Goal: Obtain resource: Download file/media

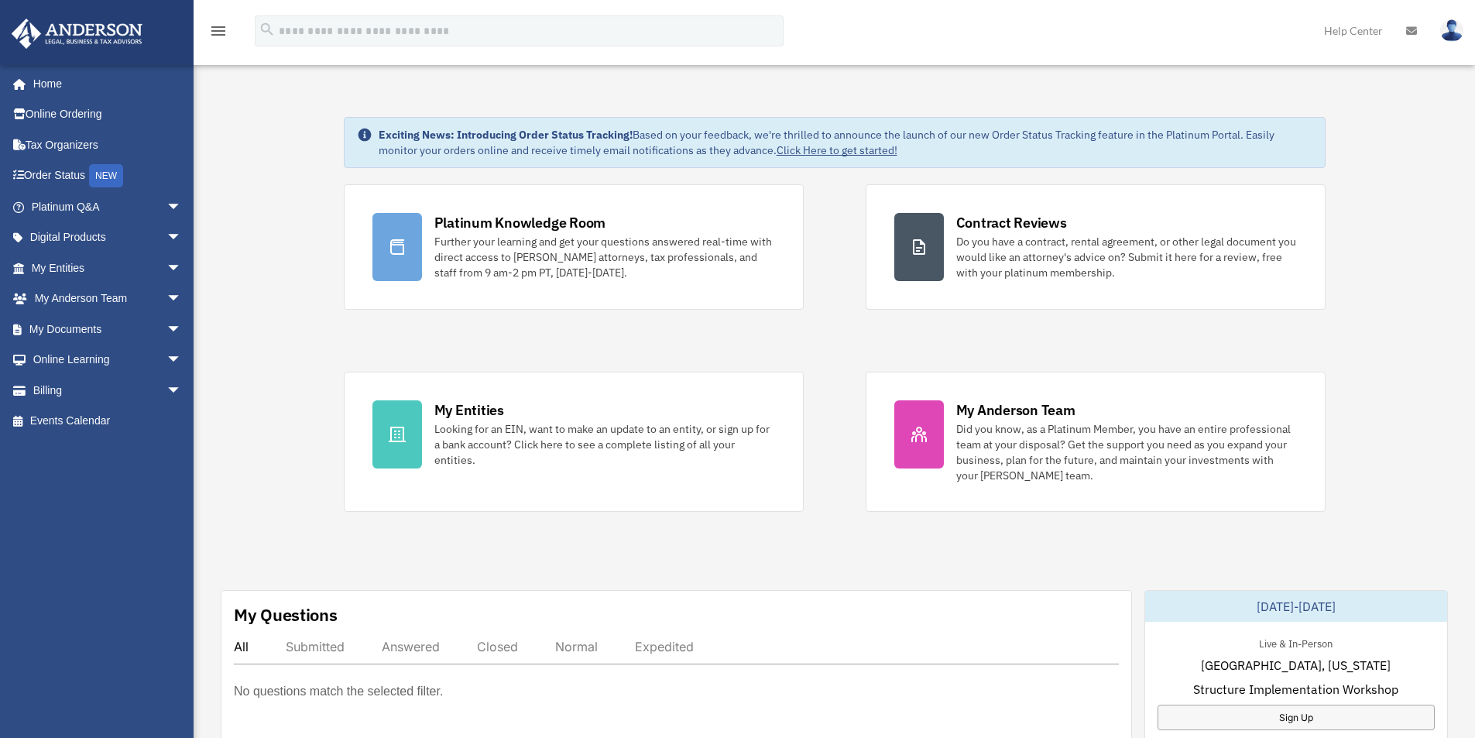
click at [1447, 29] on img at bounding box center [1451, 30] width 23 height 22
click at [66, 326] on link "My Documents arrow_drop_down" at bounding box center [108, 328] width 194 height 31
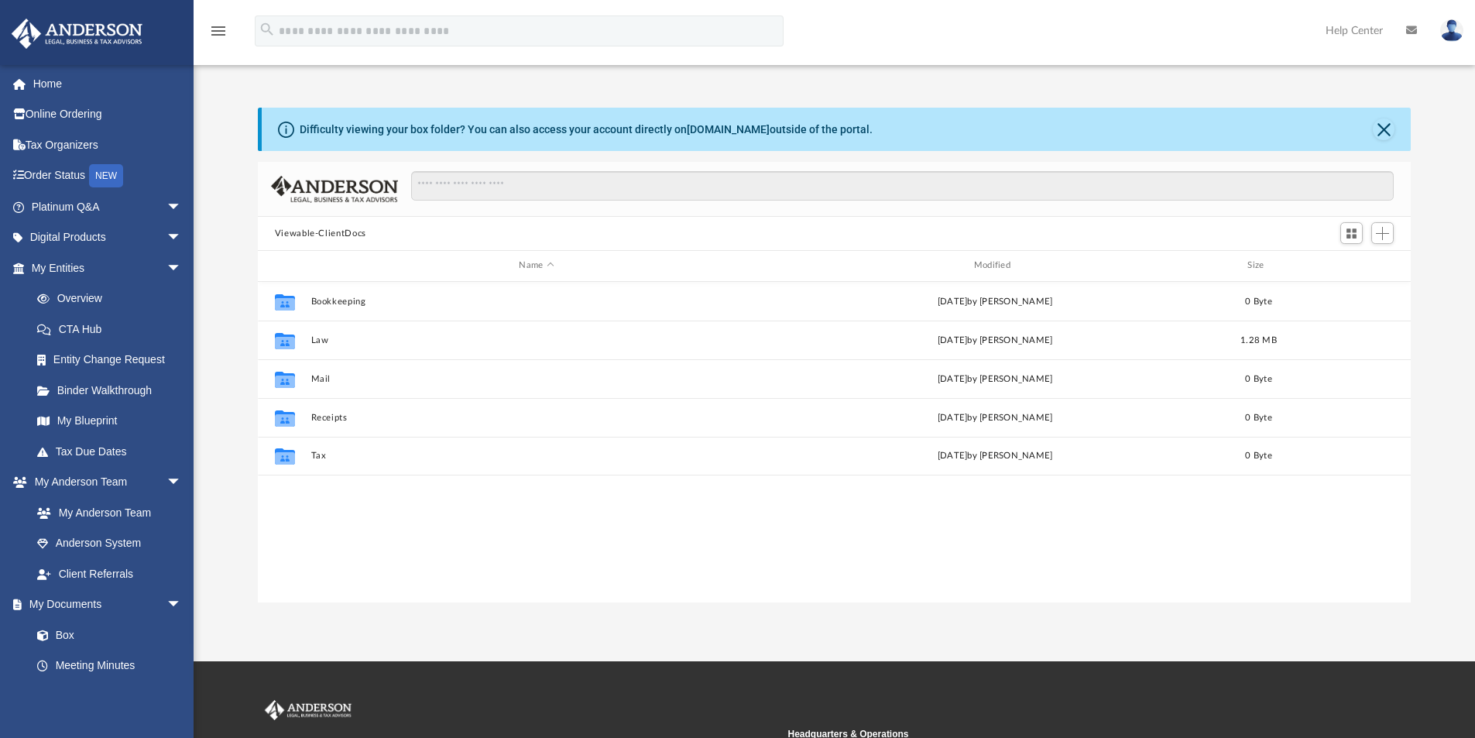
scroll to position [341, 1141]
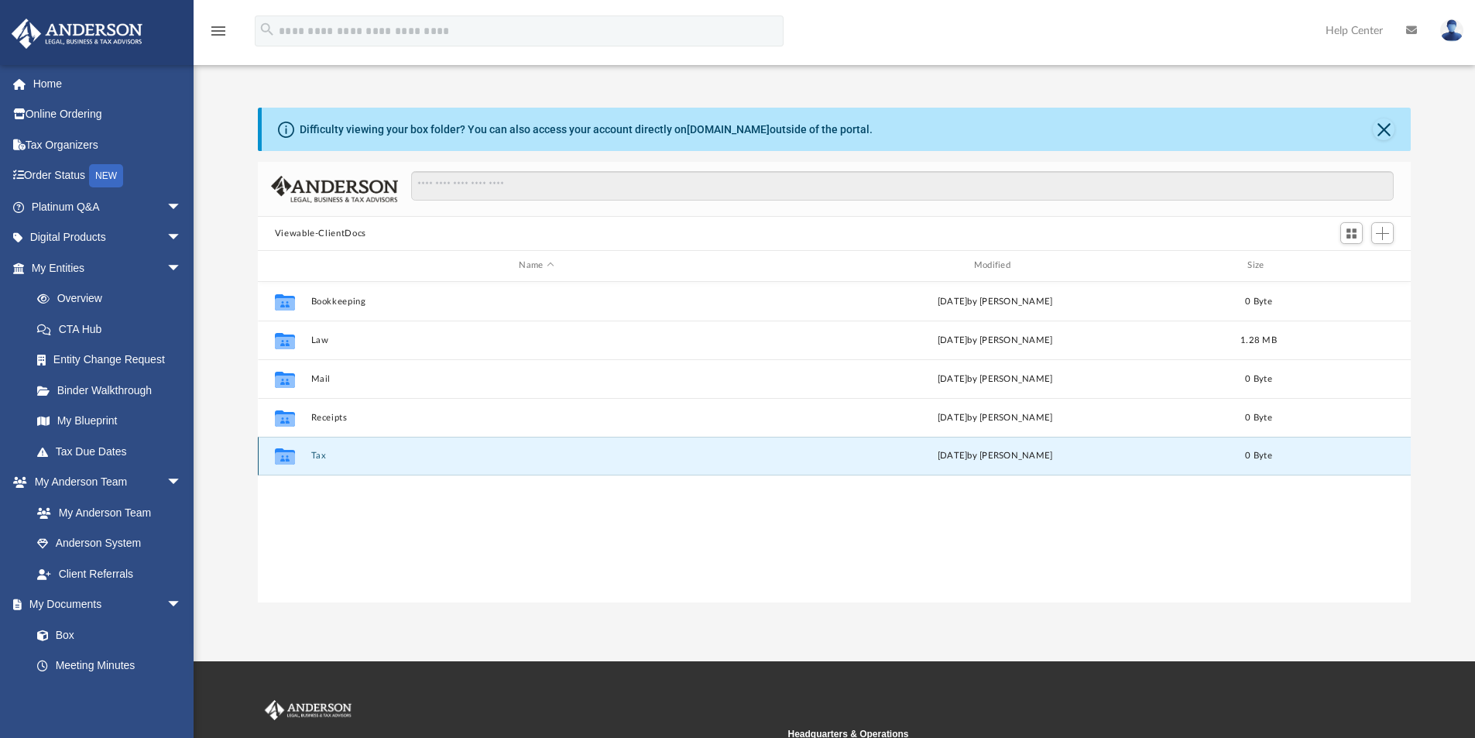
click at [317, 455] on button "Tax" at bounding box center [535, 455] width 451 height 10
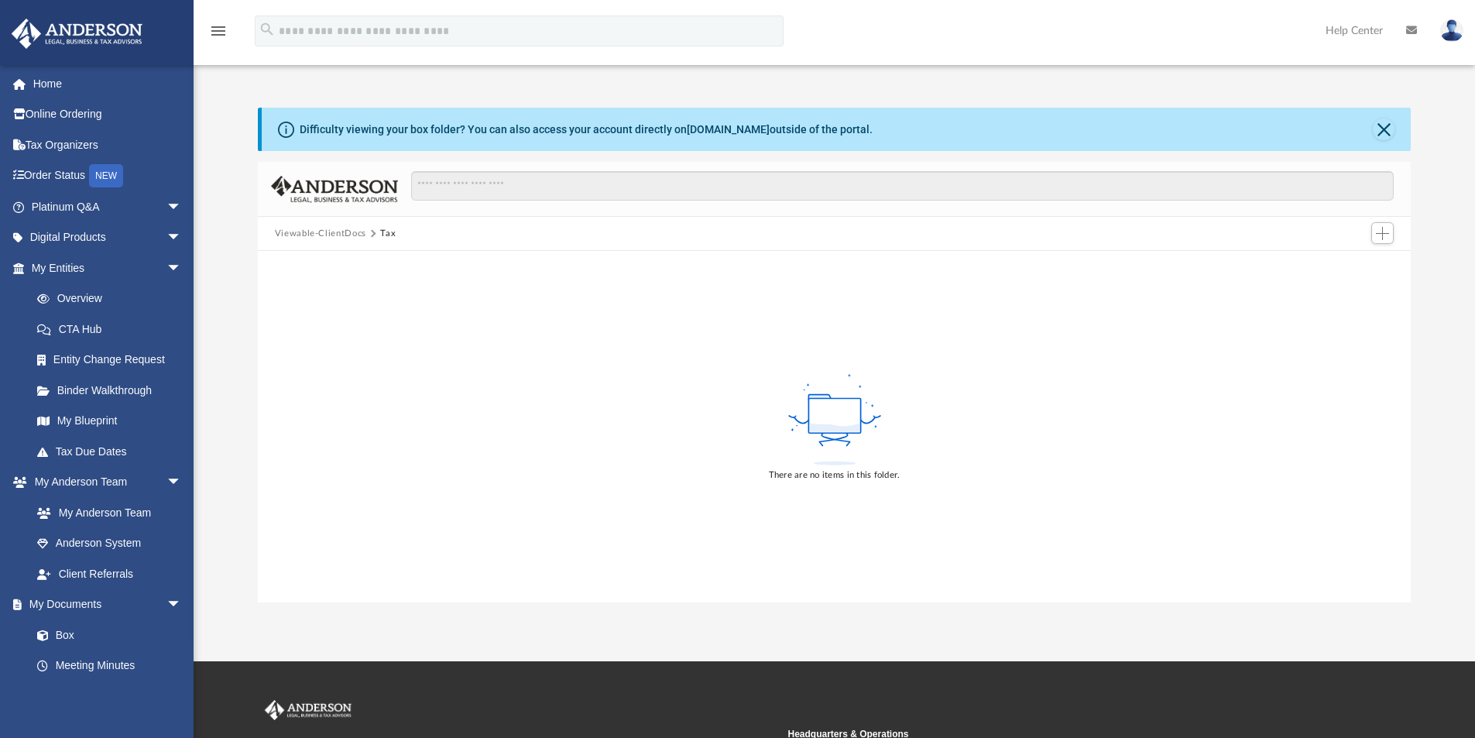
click at [334, 238] on button "Viewable-ClientDocs" at bounding box center [320, 234] width 91 height 14
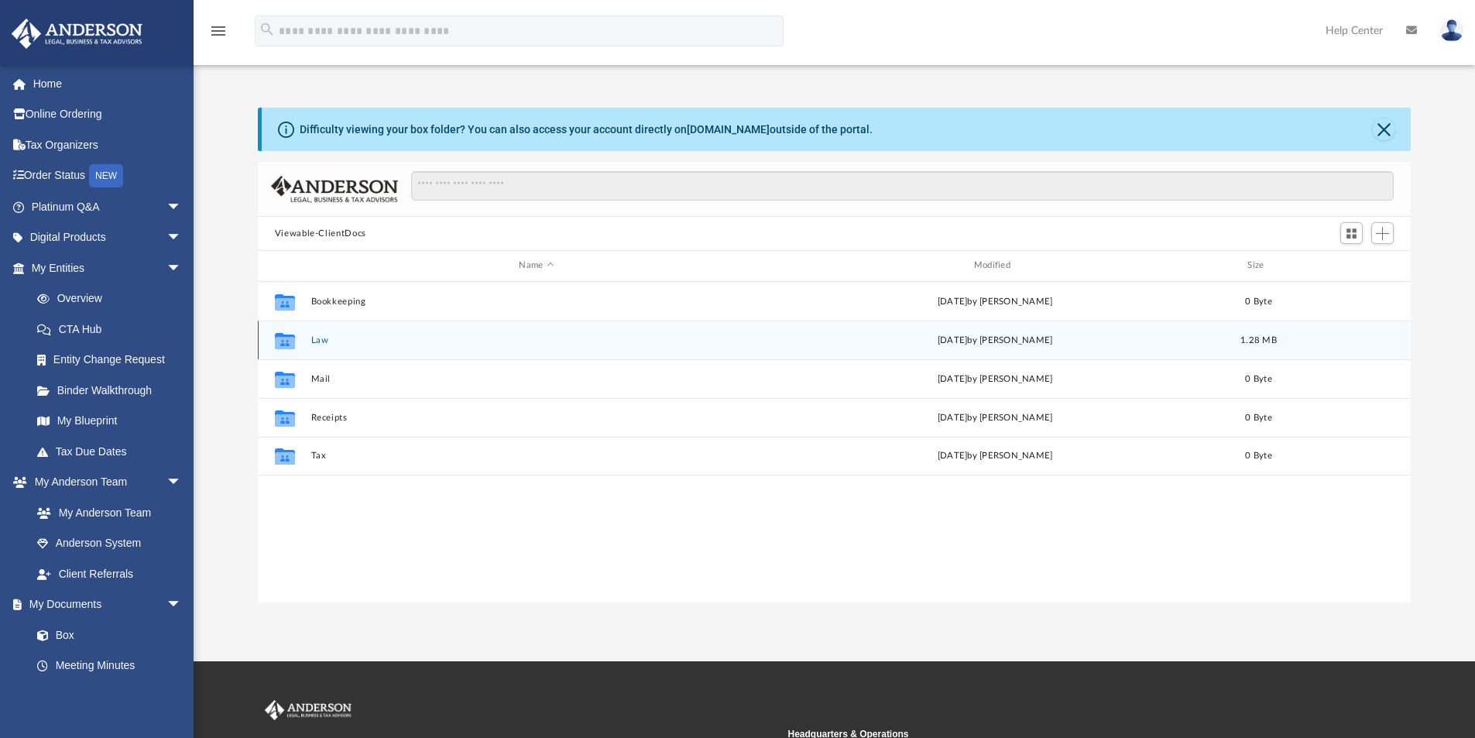
click at [320, 342] on button "Law" at bounding box center [535, 340] width 451 height 10
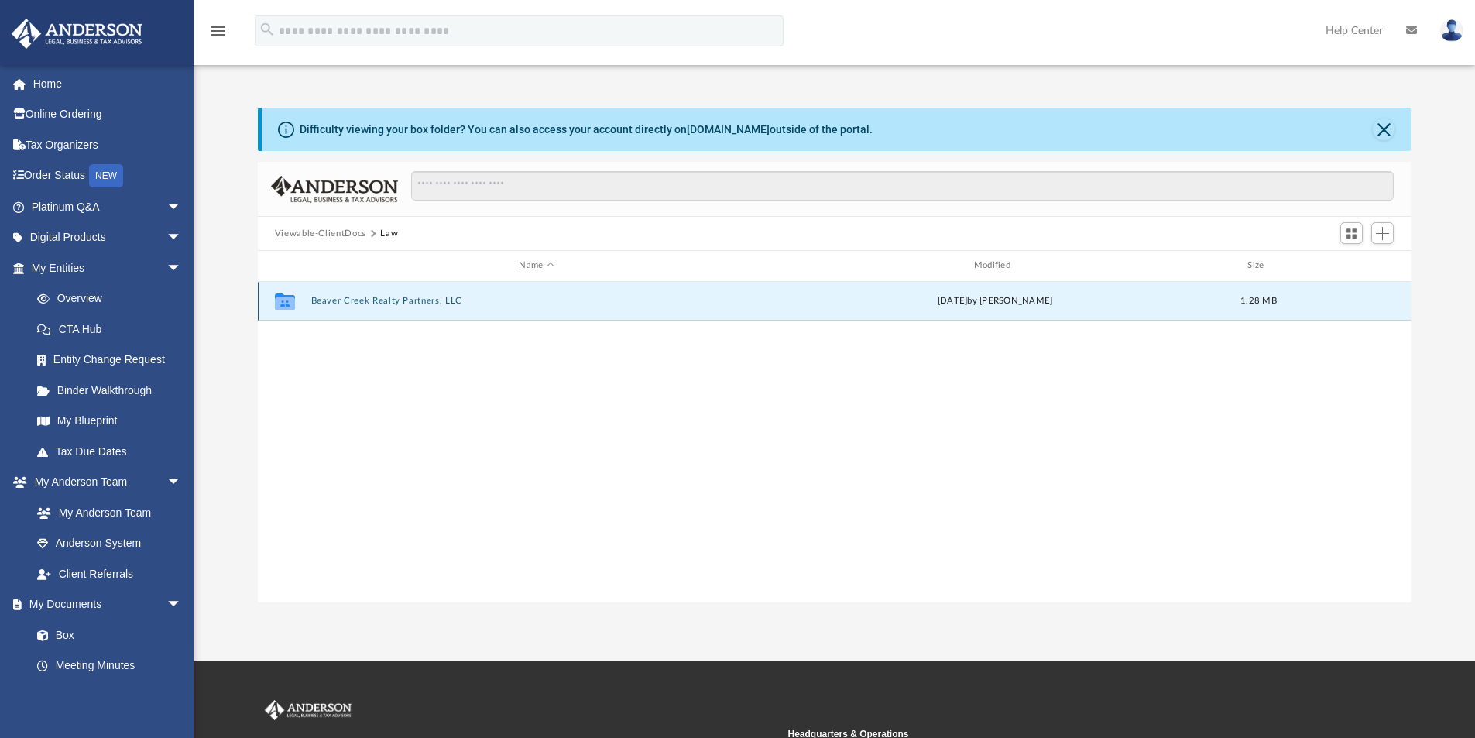
click at [327, 298] on button "Beaver Creek Realty Partners, LLC" at bounding box center [535, 301] width 451 height 10
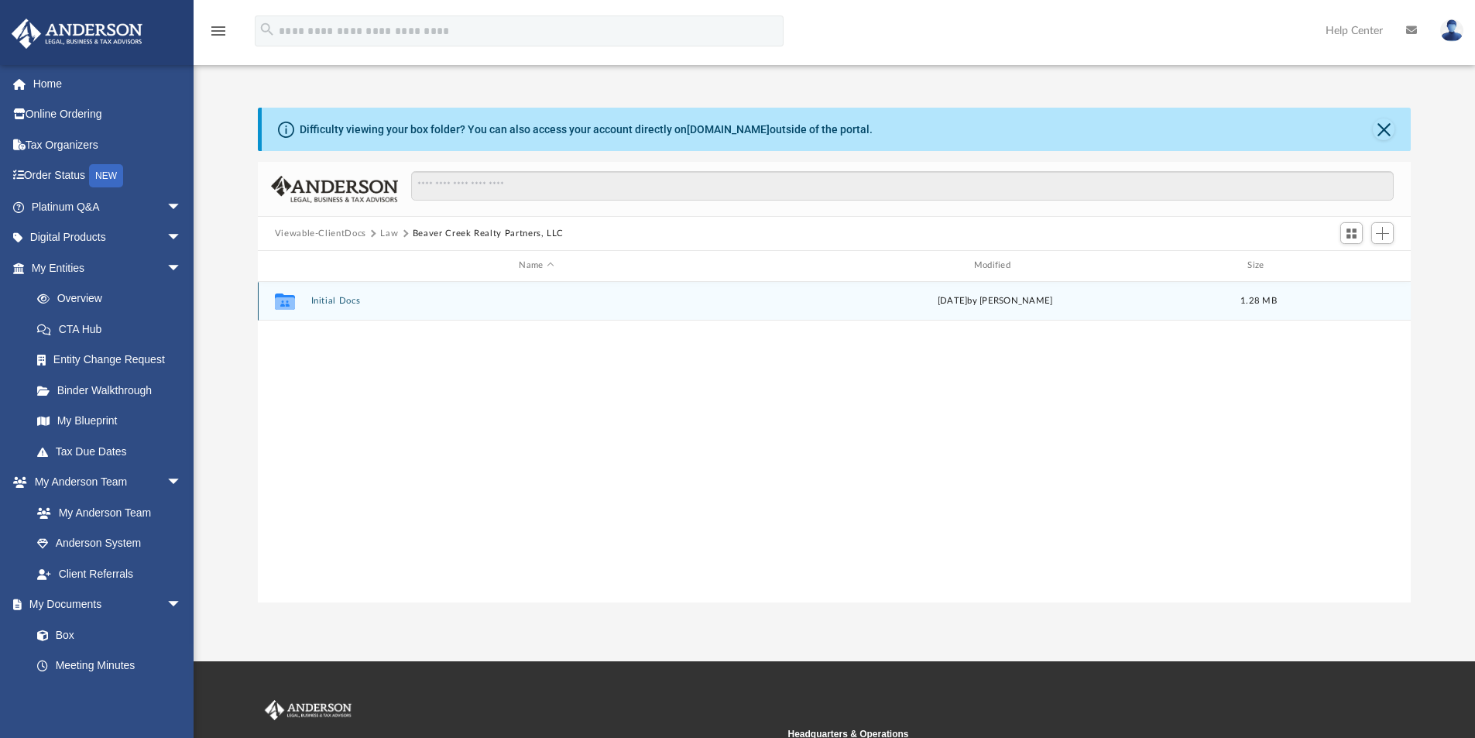
click at [327, 298] on button "Initial Docs" at bounding box center [535, 301] width 451 height 10
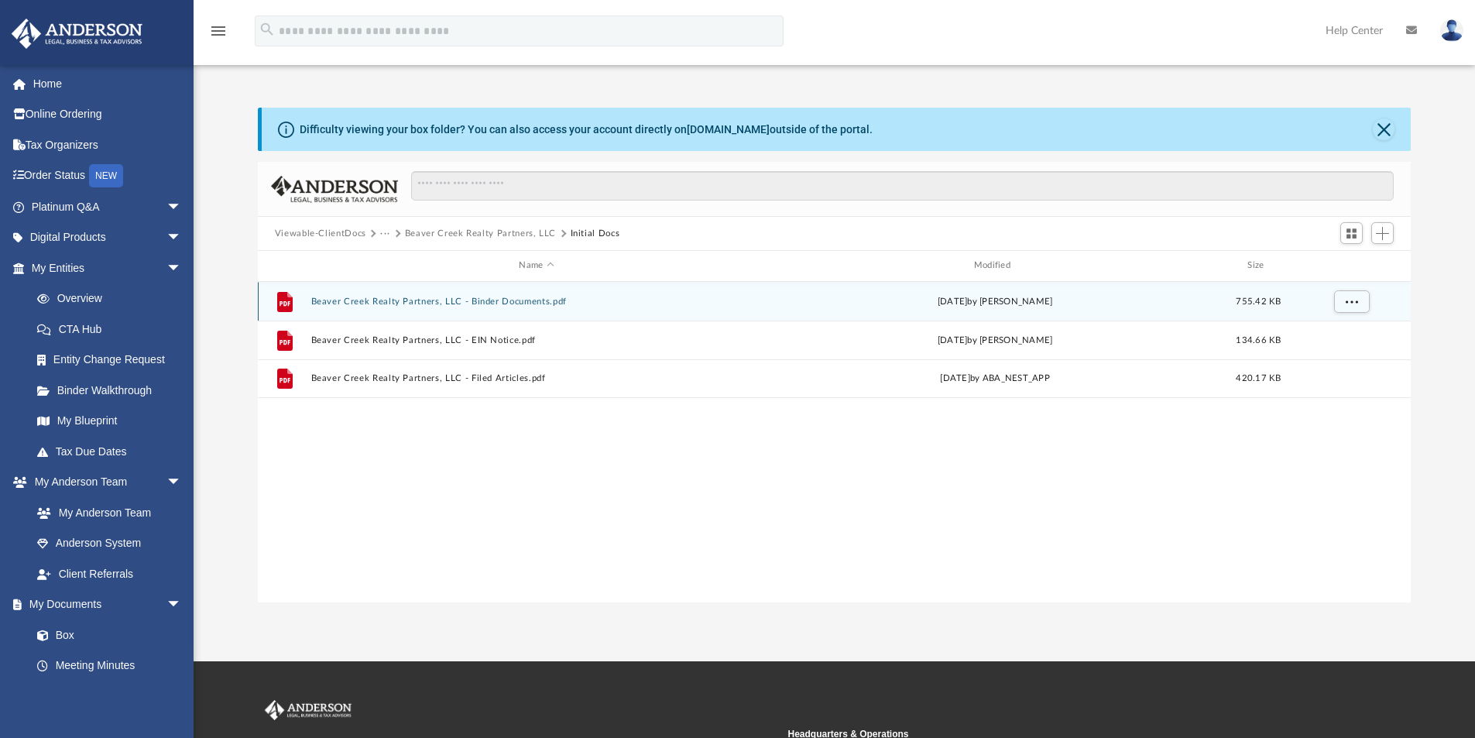
click at [374, 295] on div "File Beaver Creek Realty Partners, LLC - Binder Documents.pdf [DATE] by [PERSON…" at bounding box center [834, 301] width 1153 height 39
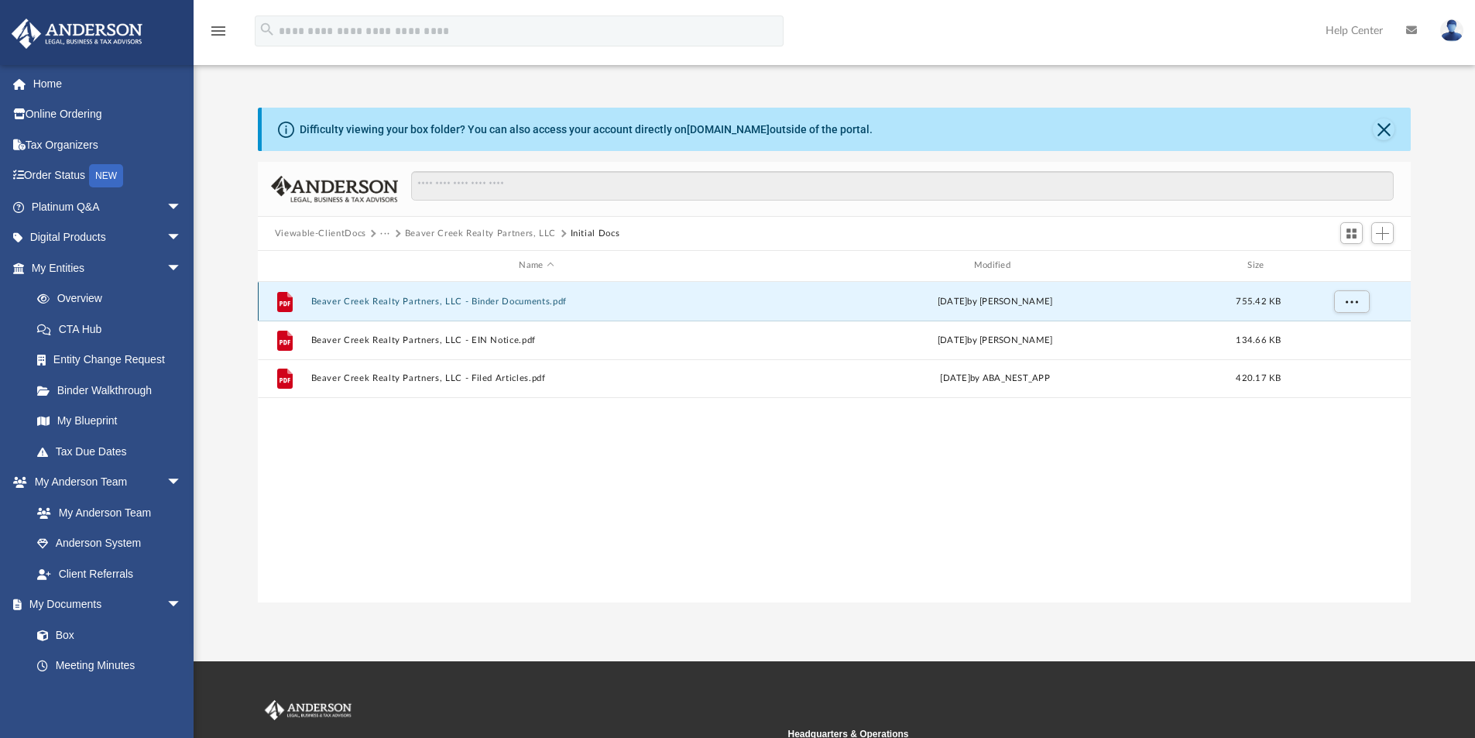
click at [374, 296] on button "Beaver Creek Realty Partners, LLC - Binder Documents.pdf" at bounding box center [535, 301] width 451 height 10
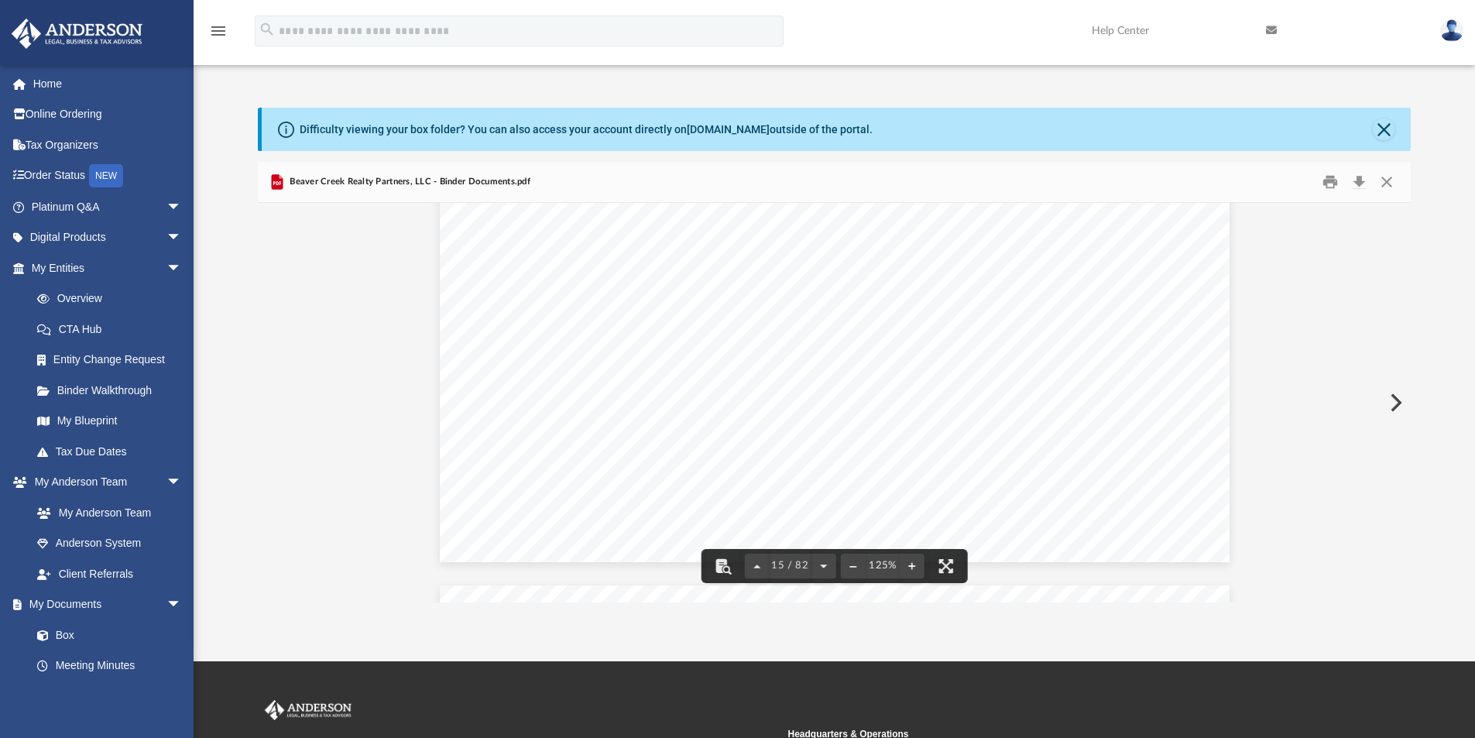
scroll to position [15558, 0]
